Goal: Information Seeking & Learning: Learn about a topic

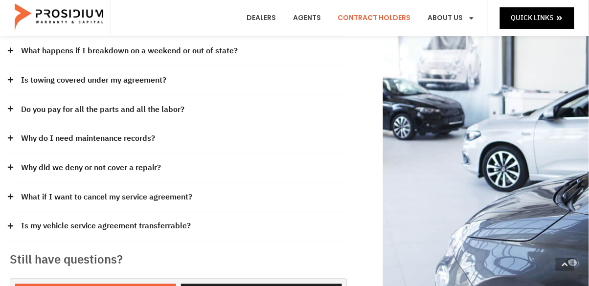
scroll to position [212, 0]
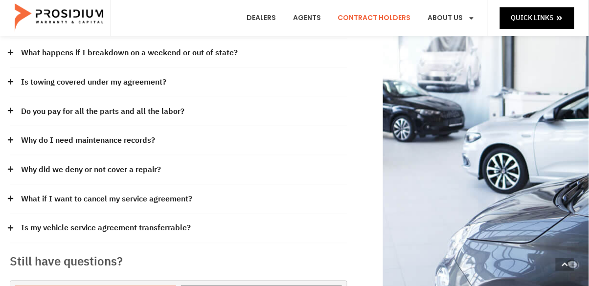
click at [13, 198] on icon at bounding box center [10, 199] width 6 height 6
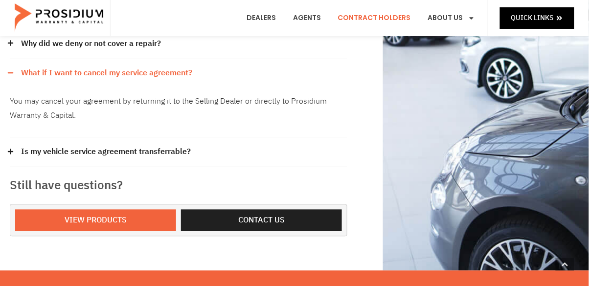
scroll to position [338, 0]
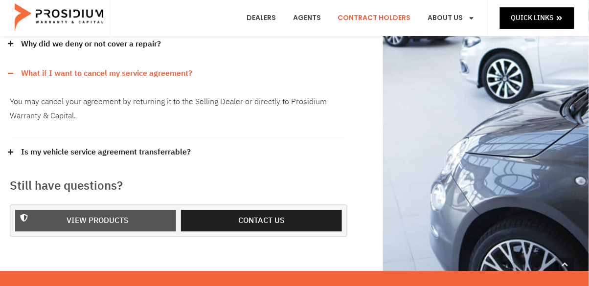
click at [134, 222] on span "View Products" at bounding box center [98, 221] width 136 height 14
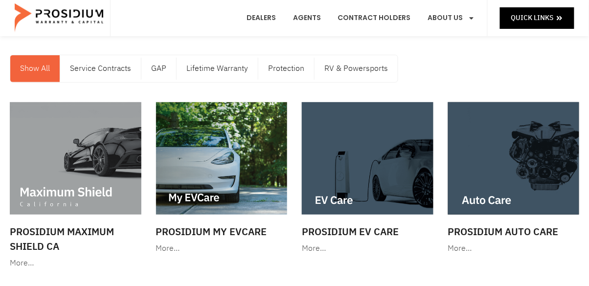
scroll to position [48, 0]
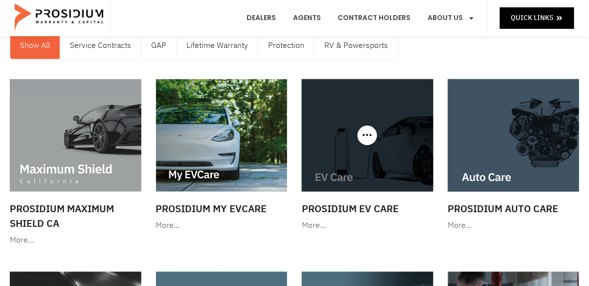
click at [356, 160] on img at bounding box center [368, 135] width 132 height 113
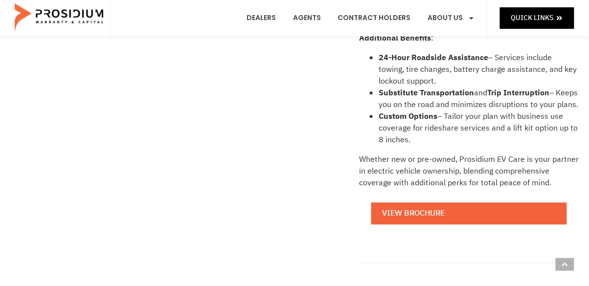
scroll to position [473, 0]
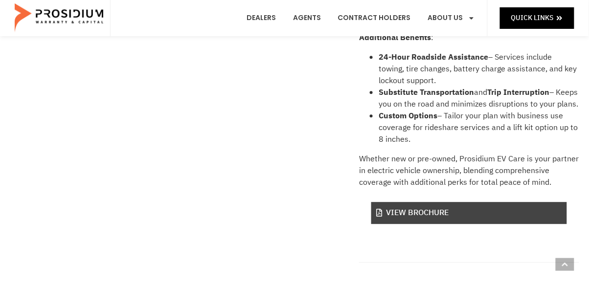
click at [443, 208] on link "View Brochure" at bounding box center [470, 213] width 196 height 22
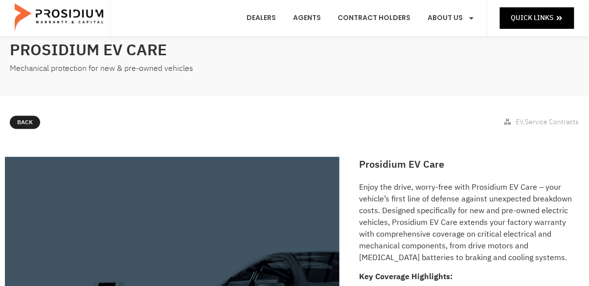
scroll to position [0, 0]
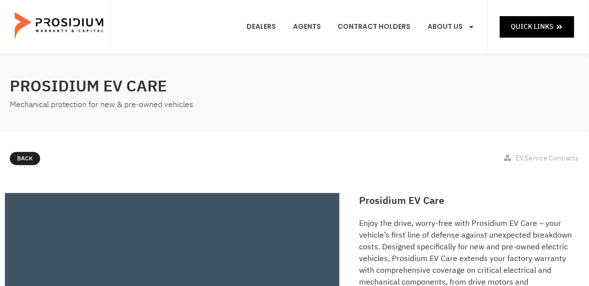
click at [547, 154] on span "Service Contracts" at bounding box center [553, 158] width 54 height 10
click at [508, 164] on div "EV , Service Contracts" at bounding box center [542, 160] width 75 height 17
click at [24, 156] on span "Back" at bounding box center [32, 159] width 16 height 11
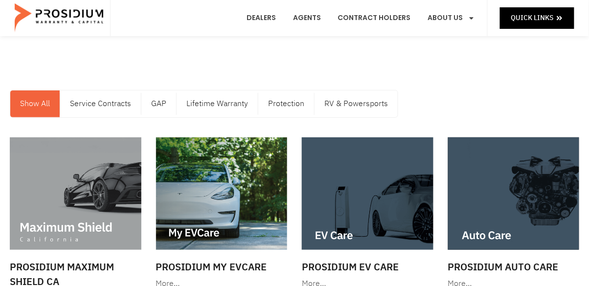
scroll to position [17, 0]
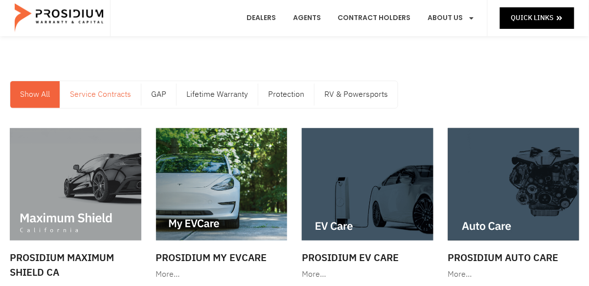
click at [97, 93] on link "Service Contracts" at bounding box center [100, 94] width 81 height 27
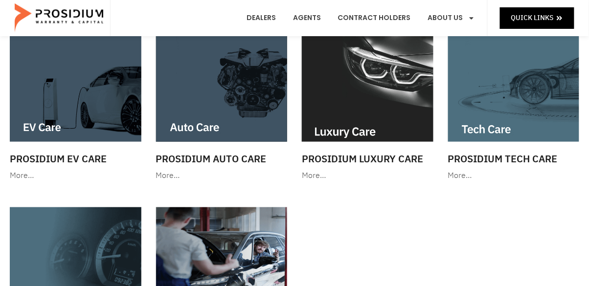
scroll to position [117, 0]
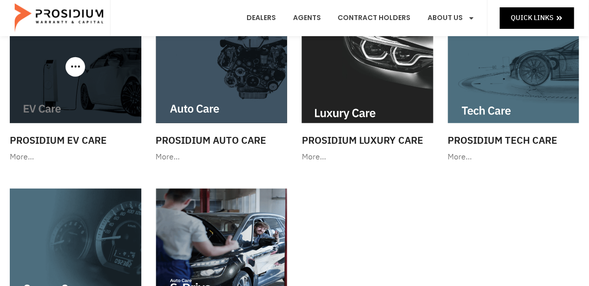
click at [17, 162] on div "More…" at bounding box center [76, 157] width 132 height 14
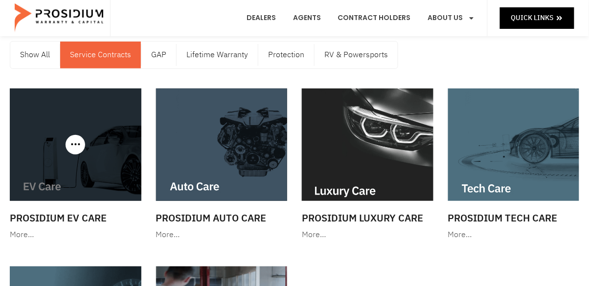
scroll to position [0, 0]
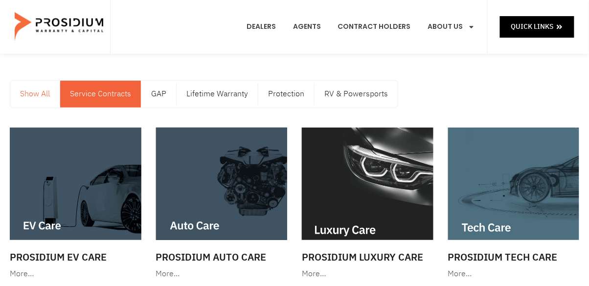
click at [40, 96] on link "Show All" at bounding box center [34, 94] width 49 height 27
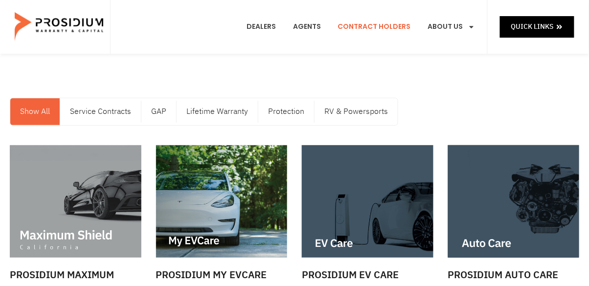
click at [388, 28] on link "Contract Holders" at bounding box center [375, 27] width 88 height 36
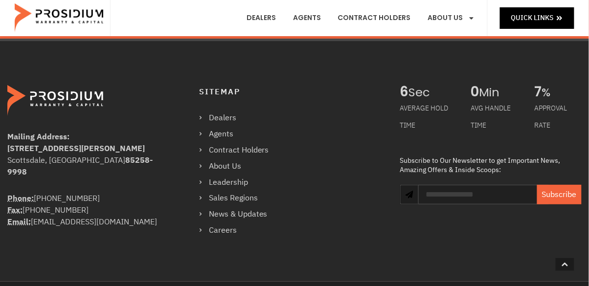
scroll to position [856, 0]
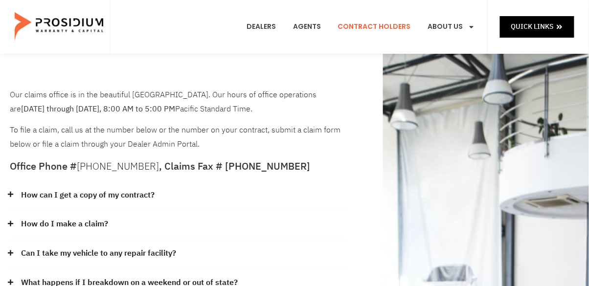
click at [12, 195] on icon at bounding box center [10, 194] width 6 height 6
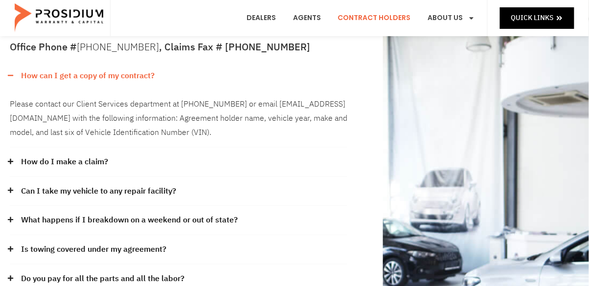
scroll to position [111, 0]
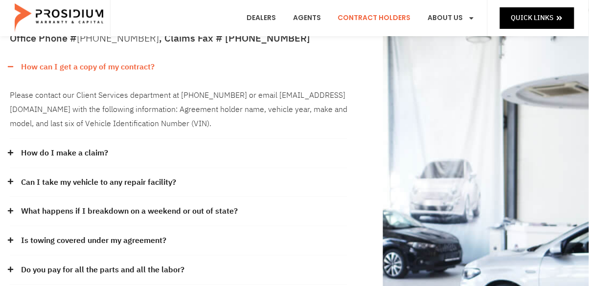
click at [11, 176] on div "Can I take my vehicle to any repair facility?" at bounding box center [179, 182] width 338 height 29
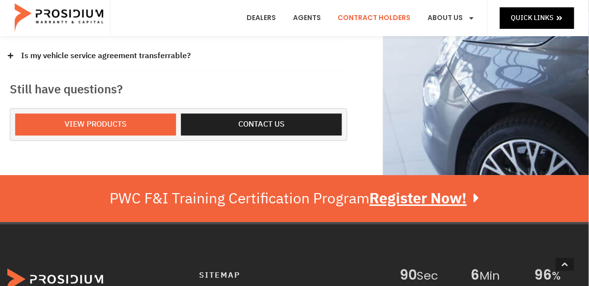
scroll to position [513, 0]
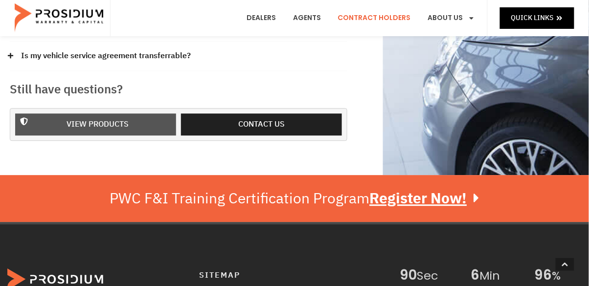
click at [121, 127] on span "View Products" at bounding box center [98, 124] width 62 height 14
